Goal: Navigation & Orientation: Go to known website

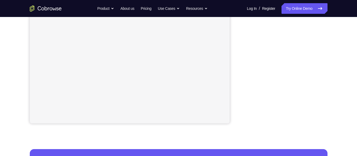
scroll to position [110, 0]
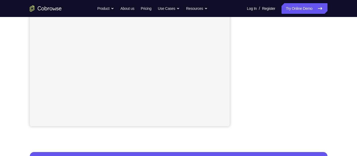
scroll to position [98, 0]
